Goal: Navigation & Orientation: Find specific page/section

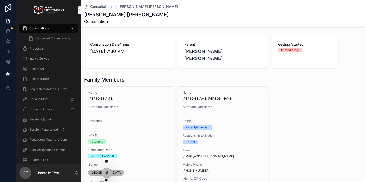
click at [107, 164] on icon at bounding box center [107, 162] width 4 height 4
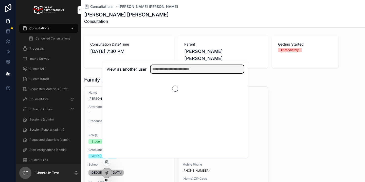
click at [190, 70] on input "text" at bounding box center [196, 69] width 93 height 8
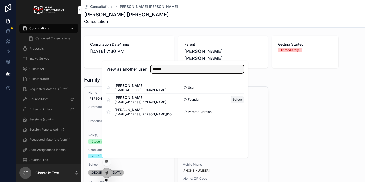
type input "*******"
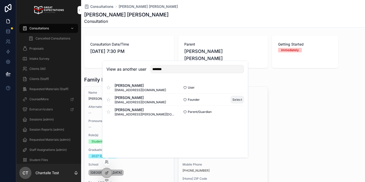
click at [233, 101] on button "Select" at bounding box center [236, 99] width 13 height 7
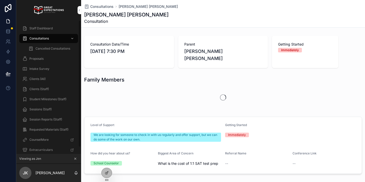
click at [49, 79] on div "Clients (All)" at bounding box center [48, 79] width 53 height 8
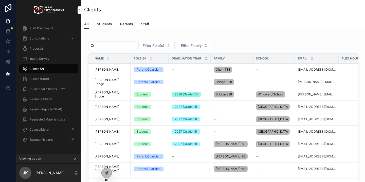
click at [45, 97] on span "Sessions (Staff)" at bounding box center [40, 99] width 22 height 4
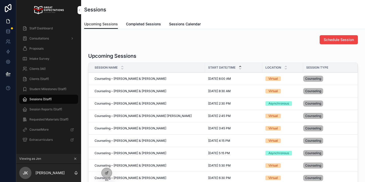
click at [147, 24] on span "Completed Sessions" at bounding box center [143, 24] width 35 height 5
